Goal: Task Accomplishment & Management: Use online tool/utility

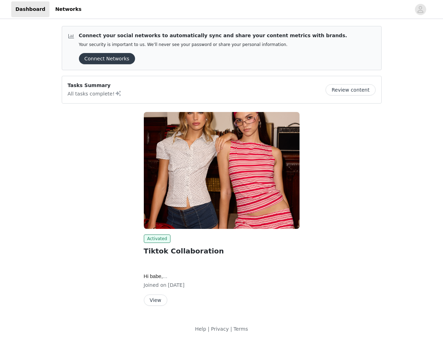
click at [221, 168] on img at bounding box center [222, 170] width 156 height 117
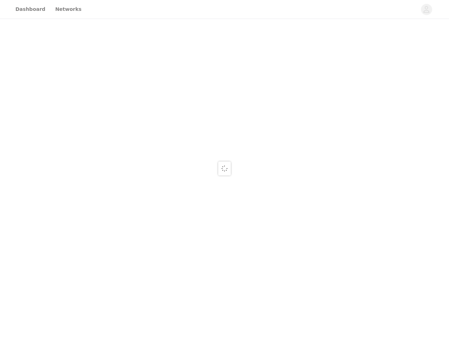
click at [421, 9] on div at bounding box center [224, 168] width 449 height 337
click at [105, 59] on div at bounding box center [224, 168] width 449 height 337
click at [353, 90] on div at bounding box center [224, 168] width 449 height 337
click at [222, 170] on span at bounding box center [224, 168] width 7 height 8
click at [156, 239] on div at bounding box center [224, 168] width 449 height 337
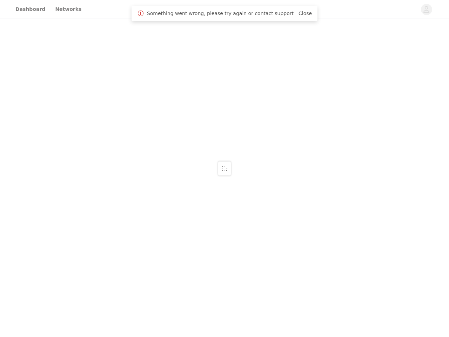
click at [155, 300] on div at bounding box center [224, 168] width 449 height 337
